Goal: Information Seeking & Learning: Learn about a topic

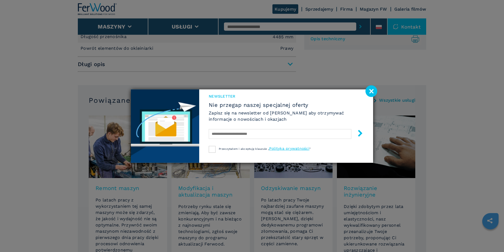
scroll to position [277, 0]
click at [370, 91] on image at bounding box center [371, 91] width 12 height 12
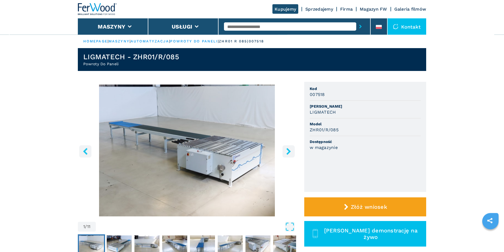
scroll to position [0, 0]
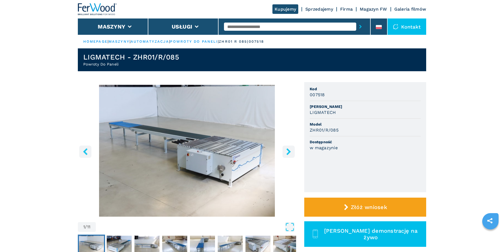
click at [287, 150] on icon "right-button" at bounding box center [288, 151] width 4 height 7
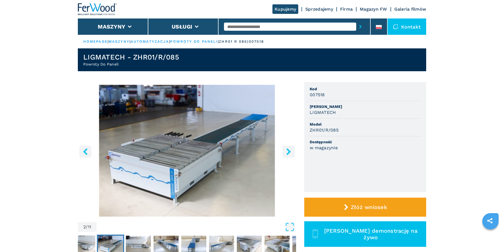
click at [289, 153] on icon "right-button" at bounding box center [288, 151] width 7 height 7
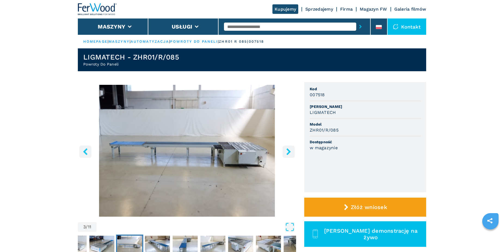
click at [290, 153] on icon "right-button" at bounding box center [288, 151] width 7 height 7
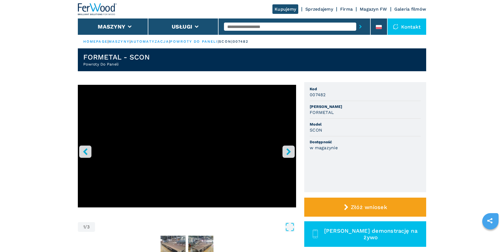
click at [289, 152] on icon "right-button" at bounding box center [288, 151] width 4 height 7
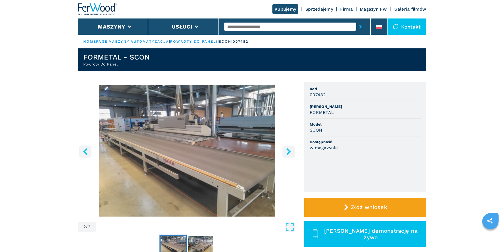
click at [289, 152] on icon "right-button" at bounding box center [288, 151] width 4 height 7
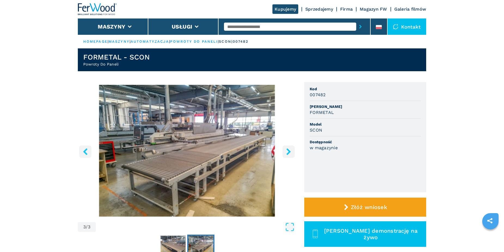
click at [289, 152] on icon "right-button" at bounding box center [288, 151] width 4 height 7
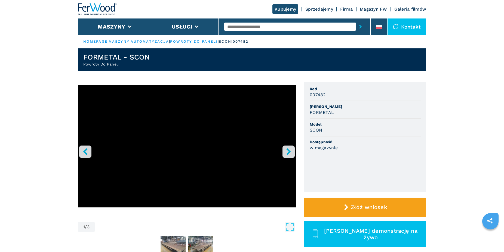
click at [89, 149] on button "left-button" at bounding box center [85, 151] width 12 height 12
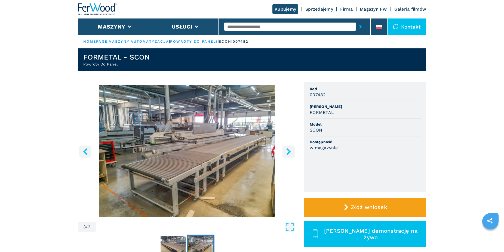
click at [178, 154] on img "Go to Slide 3" at bounding box center [187, 151] width 218 height 132
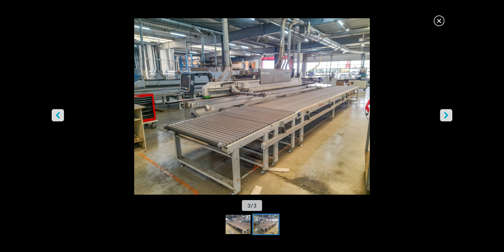
click at [53, 114] on button "left-button" at bounding box center [58, 115] width 12 height 12
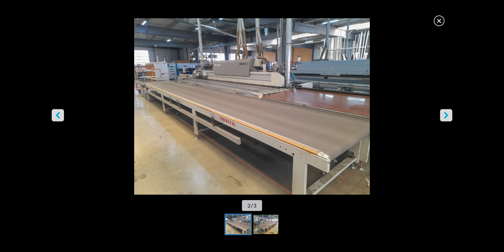
click at [53, 114] on button "left-button" at bounding box center [58, 115] width 12 height 12
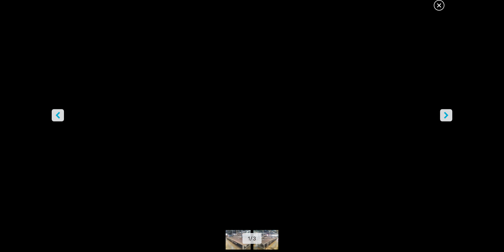
click at [53, 114] on button "left-button" at bounding box center [58, 115] width 12 height 12
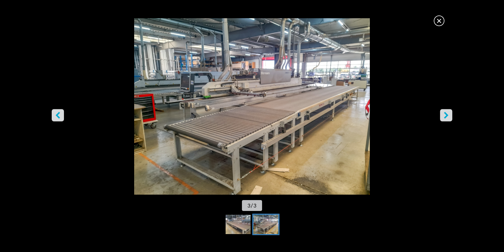
click at [444, 115] on icon "right-button" at bounding box center [445, 115] width 7 height 7
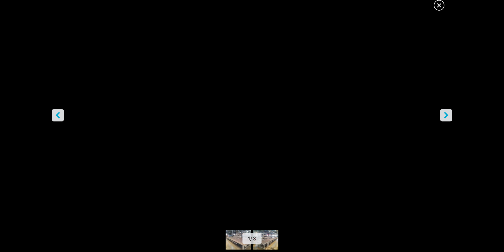
click at [444, 115] on icon "right-button" at bounding box center [445, 115] width 7 height 7
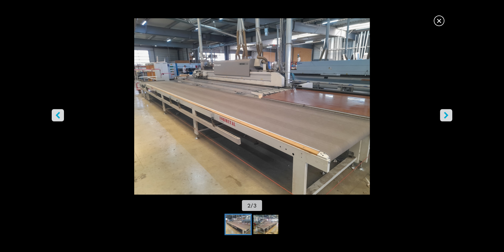
click at [444, 115] on icon "right-button" at bounding box center [445, 115] width 7 height 7
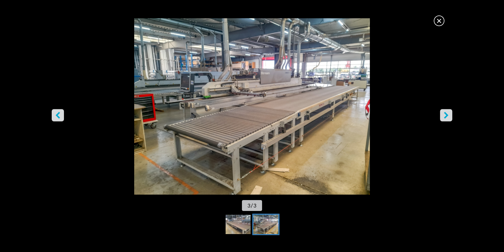
click at [444, 115] on icon "right-button" at bounding box center [445, 115] width 7 height 7
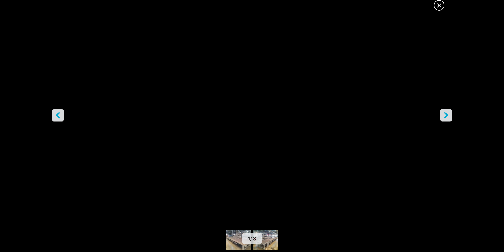
click at [444, 115] on icon "right-button" at bounding box center [445, 115] width 7 height 7
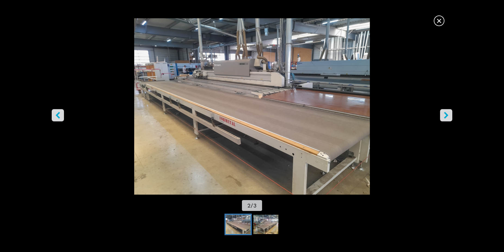
click at [444, 115] on icon "right-button" at bounding box center [445, 115] width 7 height 7
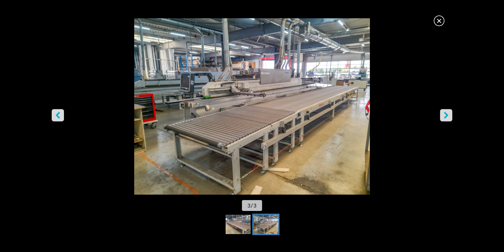
click at [444, 115] on icon "right-button" at bounding box center [445, 115] width 7 height 7
